Goal: Book appointment/travel/reservation

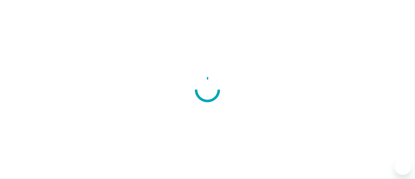
click at [28, 103] on div at bounding box center [207, 89] width 415 height 179
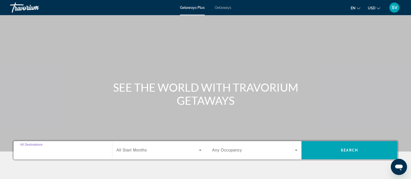
click at [86, 151] on input "Destination All Destinations" at bounding box center [62, 151] width 85 height 6
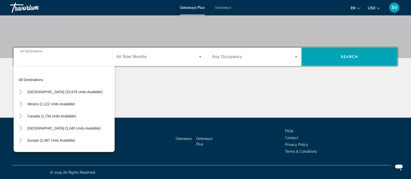
scroll to position [94, 0]
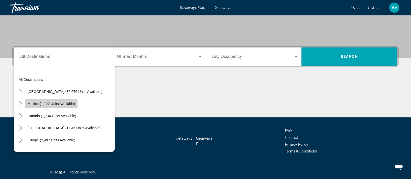
click at [60, 103] on span "Mexico (1,122 units available)" at bounding box center [51, 104] width 47 height 4
type input "**********"
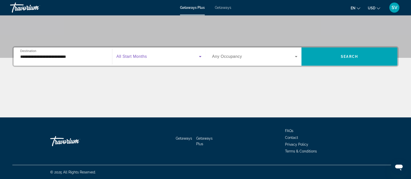
click at [166, 56] on span "Search widget" at bounding box center [157, 57] width 83 height 6
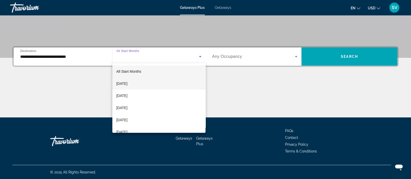
click at [128, 83] on span "[DATE]" at bounding box center [121, 84] width 11 height 6
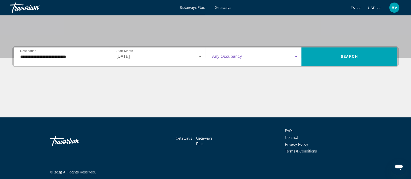
click at [295, 56] on icon "Search widget" at bounding box center [296, 57] width 6 height 6
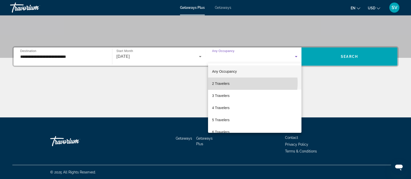
click at [240, 83] on mat-option "2 Travelers" at bounding box center [254, 84] width 93 height 12
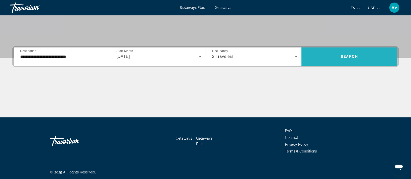
click at [348, 58] on span "Search widget" at bounding box center [350, 57] width 96 height 12
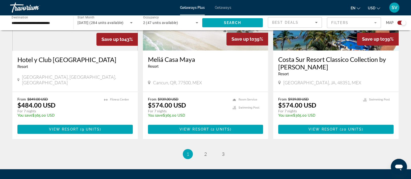
scroll to position [810, 0]
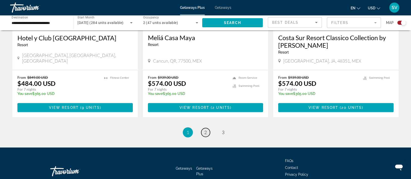
click at [205, 130] on span "2" at bounding box center [205, 133] width 3 height 6
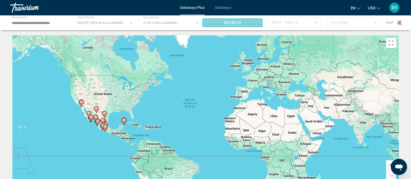
click at [220, 6] on span "Getaways" at bounding box center [223, 8] width 16 height 4
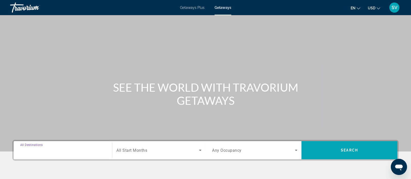
click at [60, 148] on input "Destination All Destinations" at bounding box center [62, 151] width 85 height 6
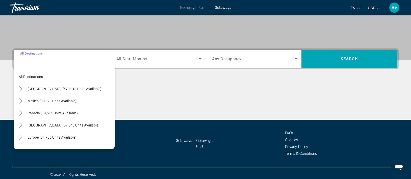
scroll to position [94, 0]
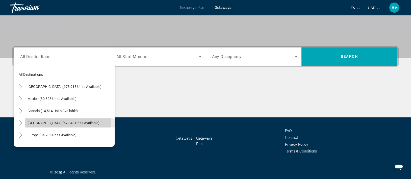
click at [52, 122] on span "[GEOGRAPHIC_DATA] (57,848 units available)" at bounding box center [64, 123] width 72 height 4
type input "**********"
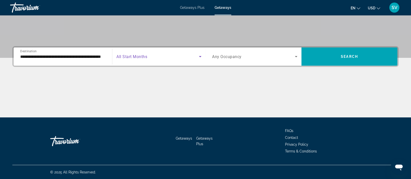
click at [163, 58] on span "Search widget" at bounding box center [157, 57] width 83 height 6
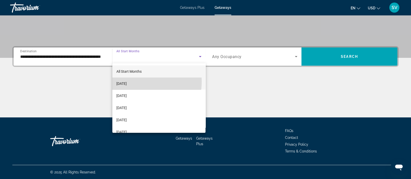
click at [127, 82] on span "[DATE]" at bounding box center [121, 84] width 10 height 6
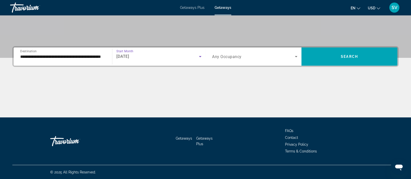
click at [291, 57] on span "Search widget" at bounding box center [253, 57] width 83 height 6
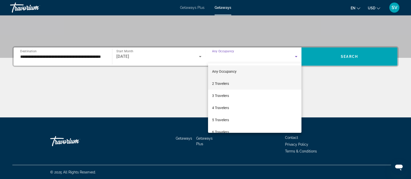
click at [236, 83] on mat-option "2 Travelers" at bounding box center [254, 84] width 93 height 12
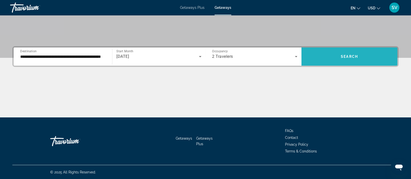
click at [334, 56] on span "Search widget" at bounding box center [350, 57] width 96 height 12
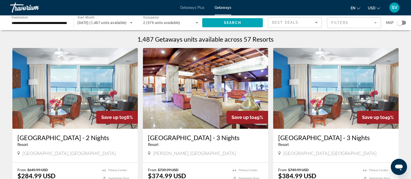
click at [358, 71] on img "Main content" at bounding box center [336, 88] width 126 height 81
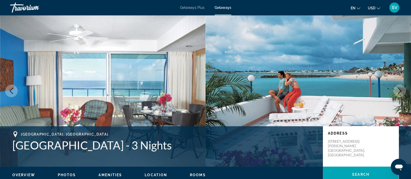
click at [370, 63] on img "Main content" at bounding box center [309, 91] width 206 height 152
click at [375, 61] on img "Main content" at bounding box center [309, 91] width 206 height 152
